Goal: Use online tool/utility: Utilize a website feature to perform a specific function

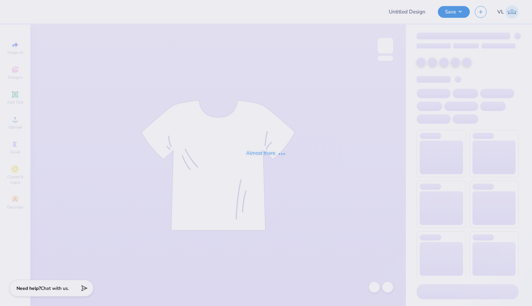
type input "Chi Omega Fall DP"
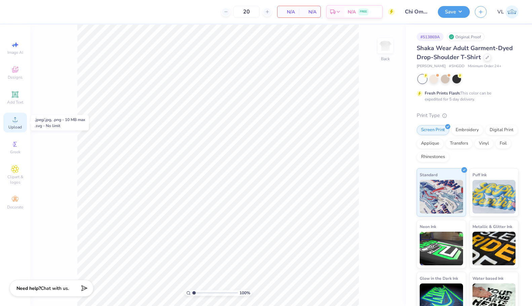
click at [14, 120] on icon at bounding box center [15, 119] width 8 height 8
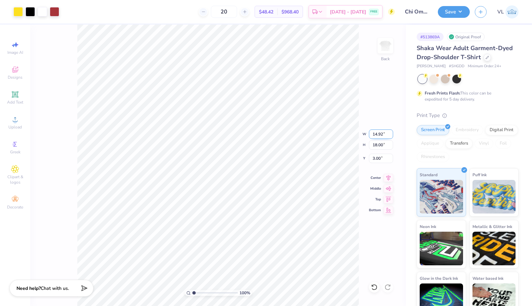
click at [378, 132] on input "14.92" at bounding box center [381, 134] width 24 height 9
type input "12.50"
type input "15.08"
type input "4.46"
click at [380, 145] on input "15.08" at bounding box center [381, 144] width 24 height 9
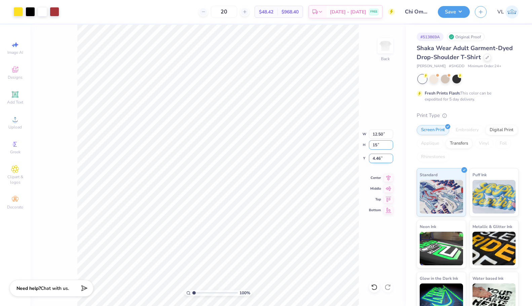
type input "15"
type input "12.44"
type input "15.00"
click at [382, 157] on input "4.50" at bounding box center [381, 158] width 24 height 9
type input "3.00"
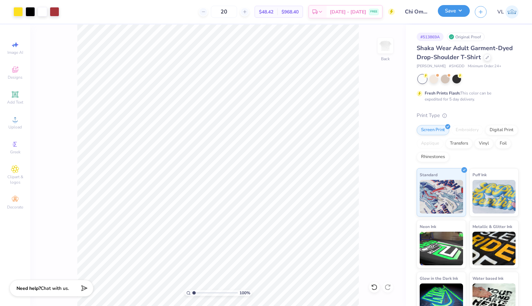
click at [449, 7] on button "Save" at bounding box center [454, 11] width 32 height 12
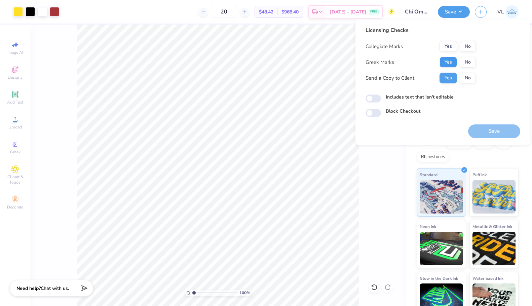
click at [444, 66] on button "Yes" at bounding box center [448, 62] width 17 height 11
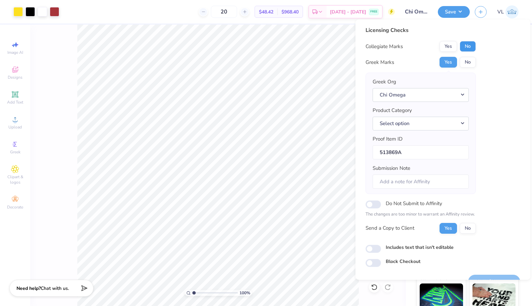
click at [470, 49] on button "No" at bounding box center [468, 46] width 16 height 11
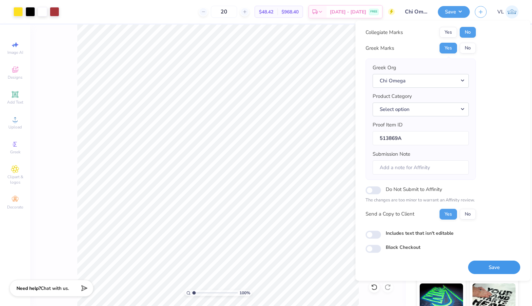
click at [487, 266] on button "Save" at bounding box center [494, 268] width 52 height 14
